Goal: Task Accomplishment & Management: Manage account settings

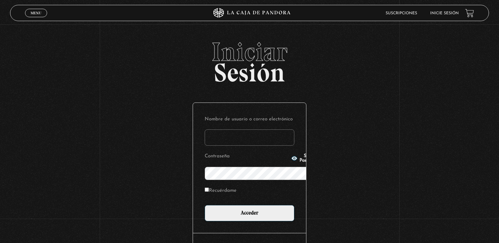
click at [219, 19] on header "Menu Cerrar Suscripciones Inicie sesión" at bounding box center [249, 13] width 479 height 16
click at [219, 130] on input "Nombre de usuario o correo electrónico" at bounding box center [250, 138] width 90 height 16
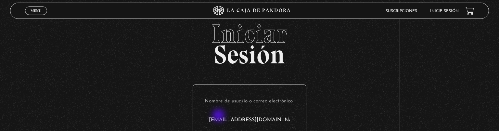
type input "priizuniga0812@gmail.com"
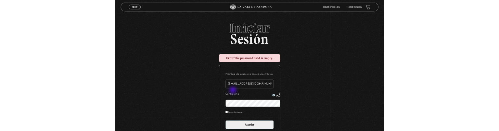
scroll to position [87, 0]
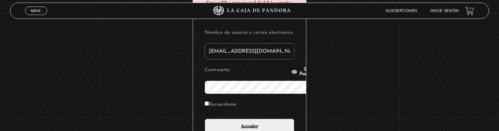
click at [205, 119] on input "Acceder" at bounding box center [250, 127] width 90 height 16
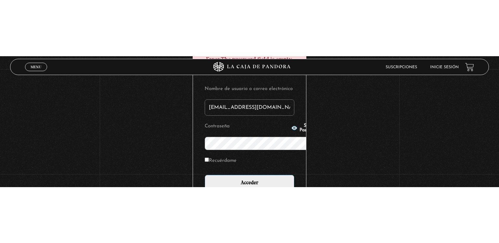
scroll to position [1, 0]
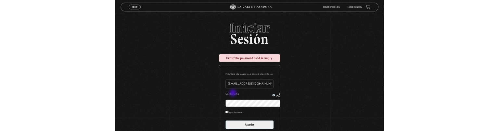
scroll to position [87, 0]
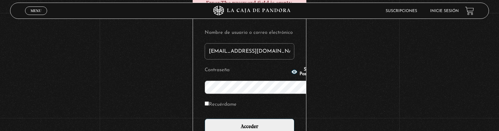
click at [205, 119] on input "Acceder" at bounding box center [250, 127] width 90 height 16
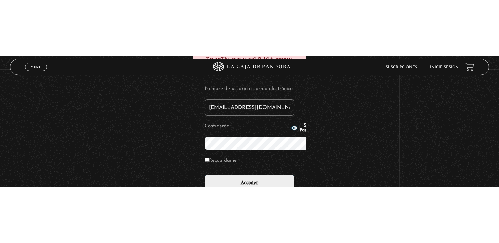
scroll to position [1, 0]
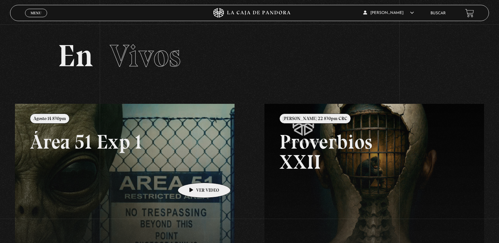
click at [194, 173] on link at bounding box center [264, 225] width 499 height 243
